Goal: Obtain resource: Download file/media

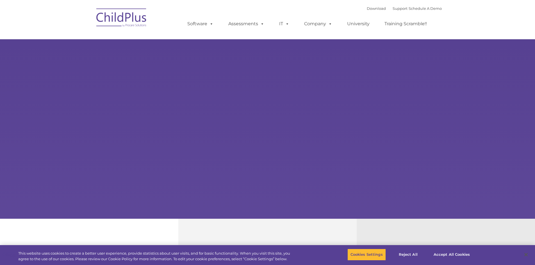
select select "MEDIUM"
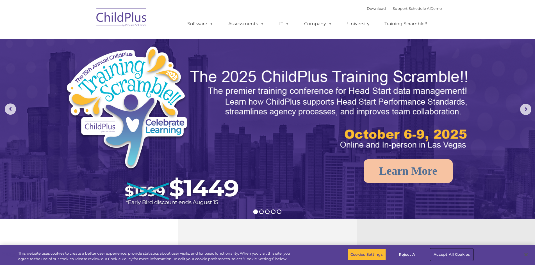
click at [455, 253] on button "Accept All Cookies" at bounding box center [452, 255] width 42 height 12
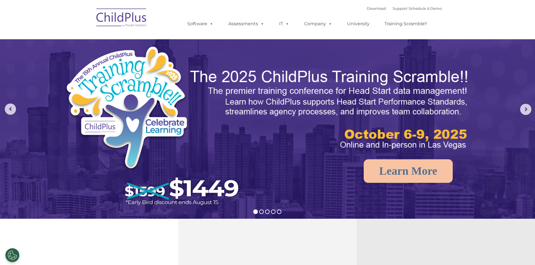
click at [117, 19] on img at bounding box center [122, 18] width 56 height 28
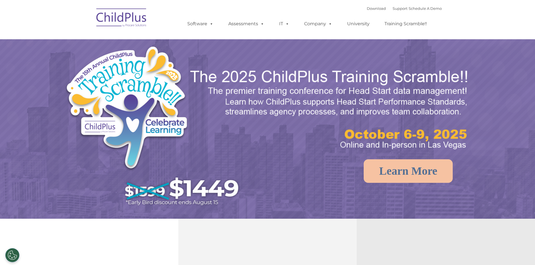
select select "MEDIUM"
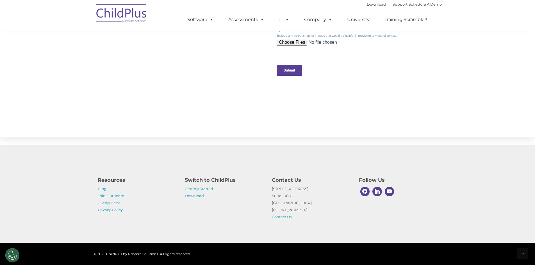
scroll to position [550, 0]
click at [190, 197] on link "Download" at bounding box center [194, 196] width 19 height 4
